Goal: Transaction & Acquisition: Obtain resource

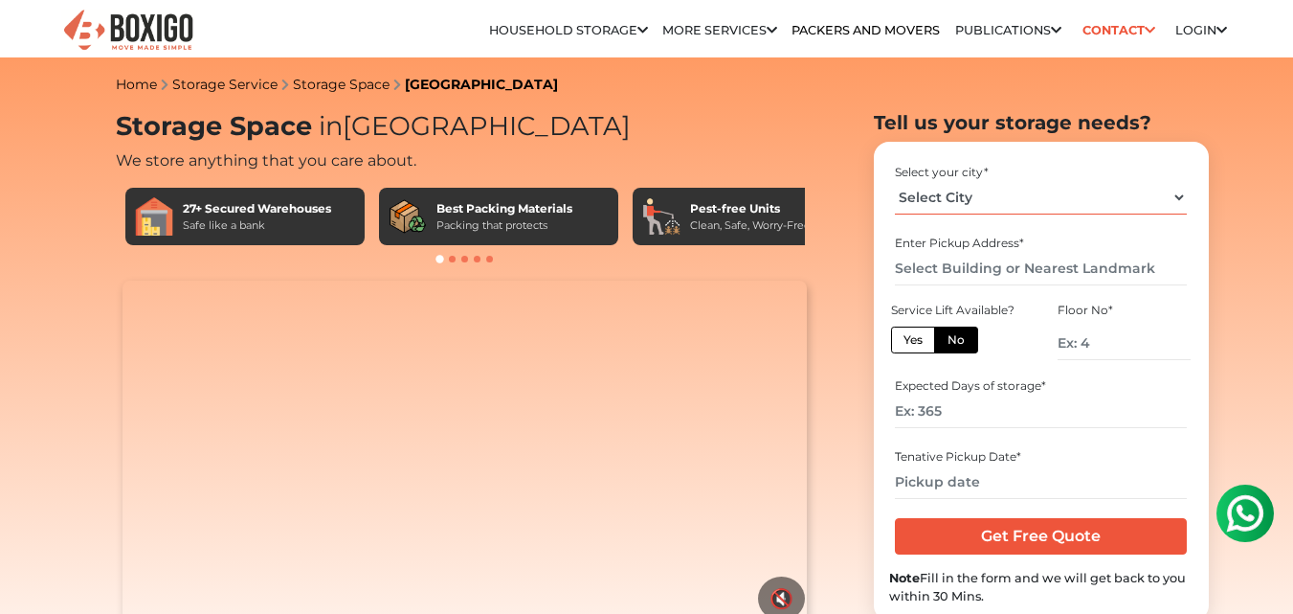
click at [950, 205] on select "Select City [GEOGRAPHIC_DATA] [GEOGRAPHIC_DATA] [GEOGRAPHIC_DATA] [GEOGRAPHIC_D…" at bounding box center [1041, 198] width 292 height 34
select select "[GEOGRAPHIC_DATA]"
click at [895, 181] on select "Select City [GEOGRAPHIC_DATA] [GEOGRAPHIC_DATA] [GEOGRAPHIC_DATA] [GEOGRAPHIC_D…" at bounding box center [1041, 198] width 292 height 34
click at [964, 263] on input "text" at bounding box center [1041, 269] width 292 height 34
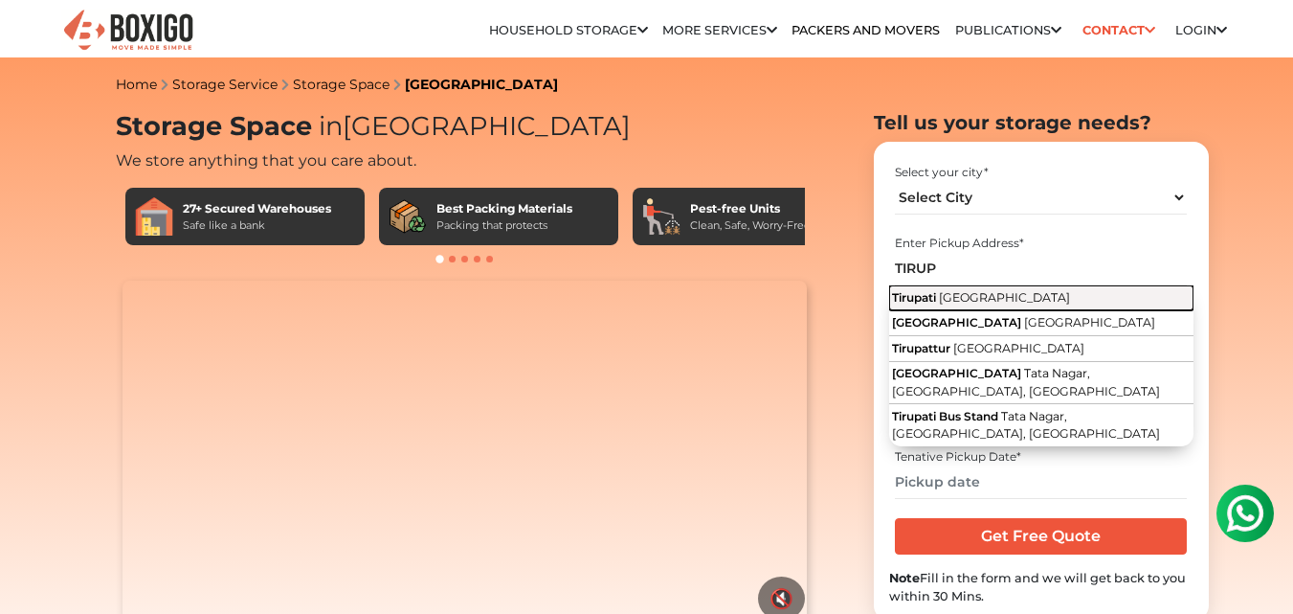
click at [964, 297] on span "[GEOGRAPHIC_DATA]" at bounding box center [1004, 297] width 131 height 14
type input "[GEOGRAPHIC_DATA], [GEOGRAPHIC_DATA]"
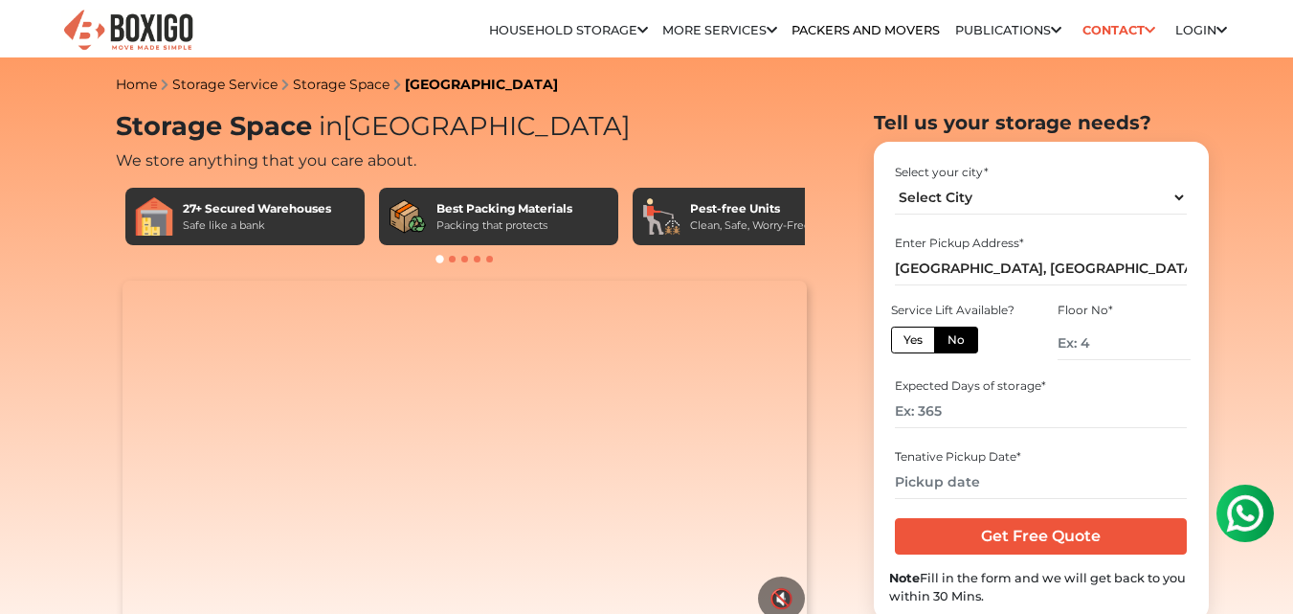
click at [919, 343] on label "Yes" at bounding box center [913, 339] width 44 height 27
click at [916, 343] on input "Yes" at bounding box center [910, 337] width 12 height 12
radio input "true"
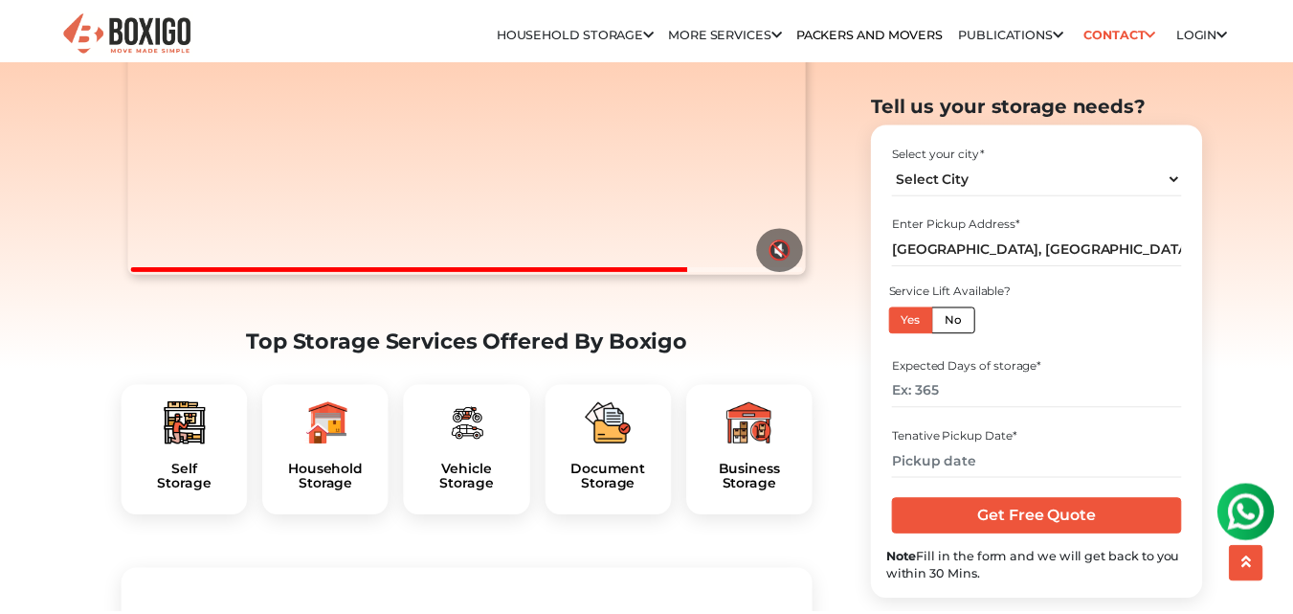
scroll to position [383, 0]
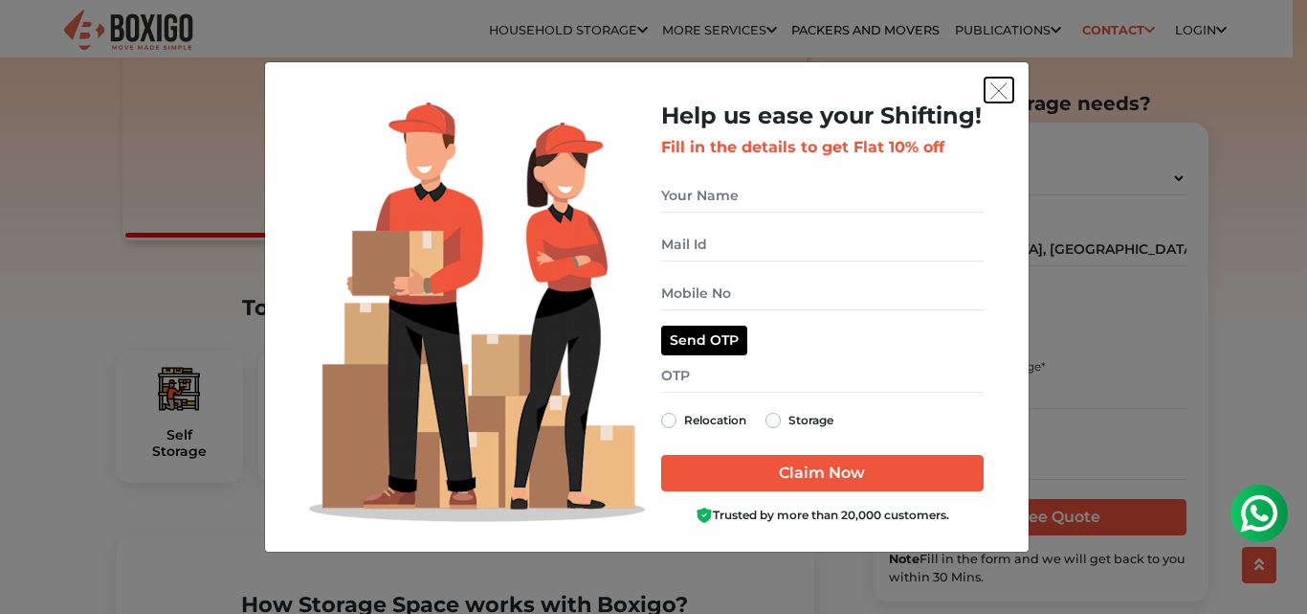
click at [996, 95] on img "get free quote dialog" at bounding box center [999, 90] width 17 height 17
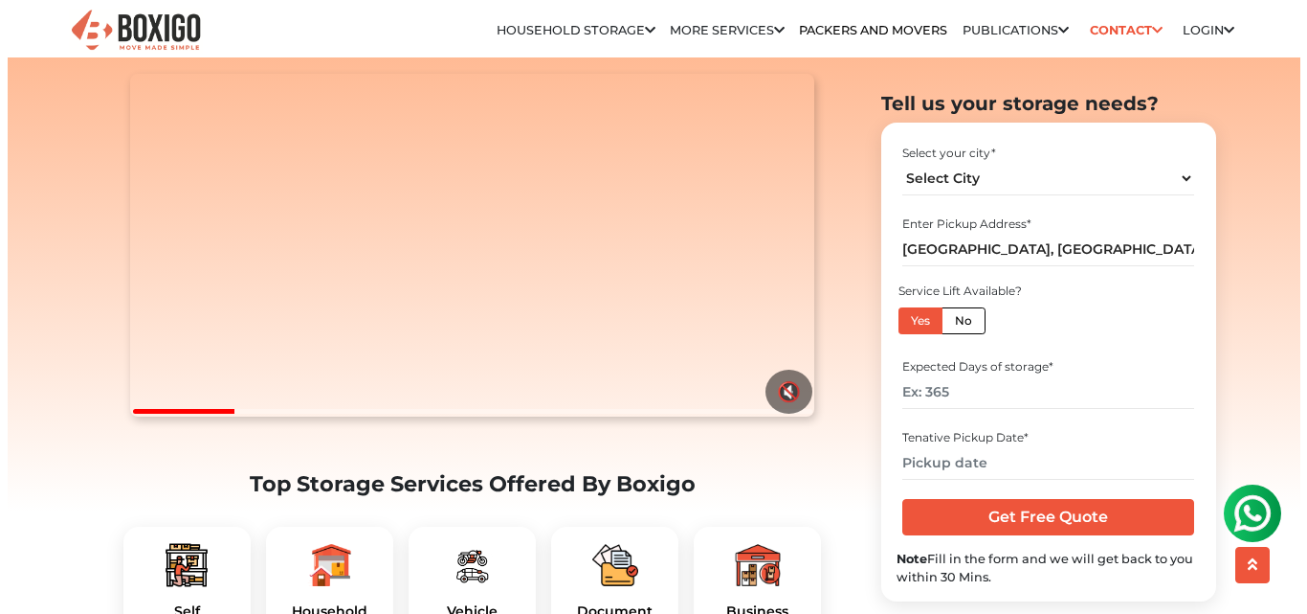
scroll to position [191, 0]
